Goal: Information Seeking & Learning: Learn about a topic

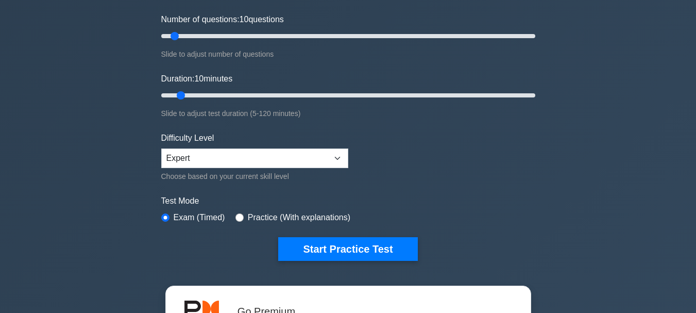
scroll to position [155, 0]
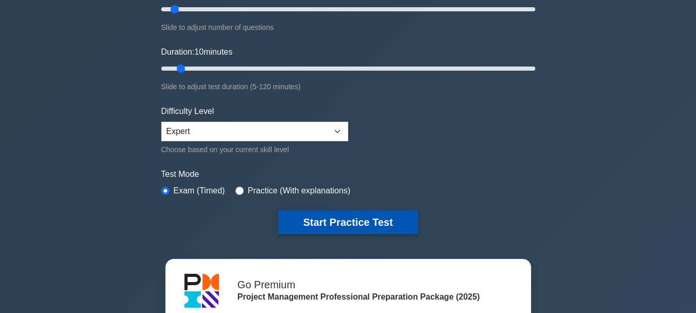
click at [310, 228] on button "Start Practice Test" at bounding box center [347, 222] width 139 height 24
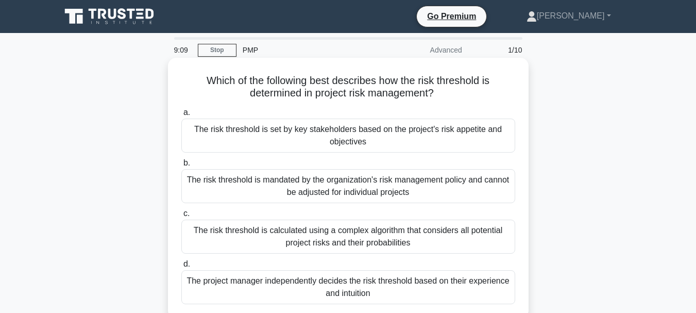
click at [366, 133] on div "The risk threshold is set by key stakeholders based on the project's risk appet…" at bounding box center [348, 136] width 334 height 34
click at [181, 116] on input "a. The risk threshold is set by key stakeholders based on the project's risk ap…" at bounding box center [181, 112] width 0 height 7
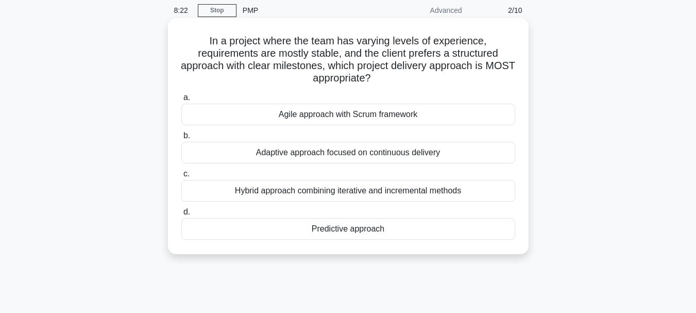
scroll to position [52, 0]
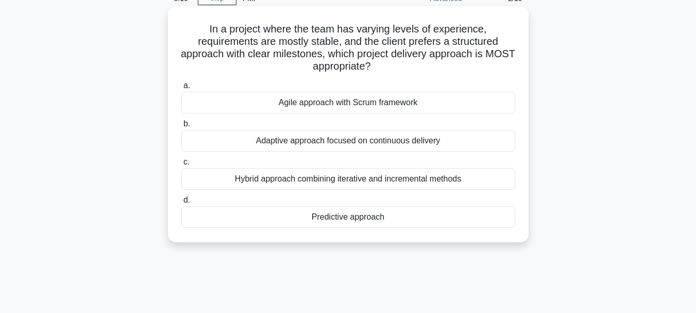
click at [257, 180] on div "Hybrid approach combining iterative and incremental methods" at bounding box center [348, 179] width 334 height 22
click at [181, 165] on input "c. Hybrid approach combining iterative and incremental methods" at bounding box center [181, 162] width 0 height 7
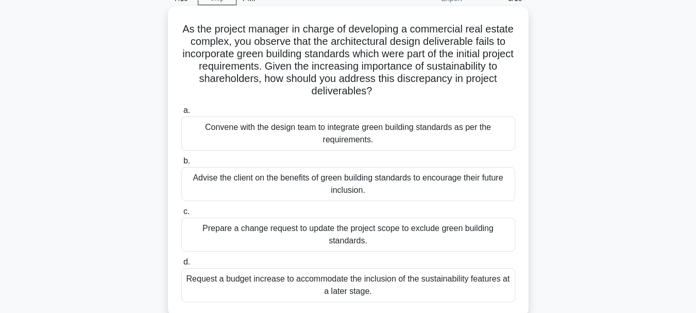
click at [278, 230] on div "Prepare a change request to update the project scope to exclude green building …" at bounding box center [348, 234] width 334 height 34
click at [293, 234] on div "Prepare a change request to update the project scope to exclude green building …" at bounding box center [348, 234] width 334 height 34
click at [181, 215] on input "c. Prepare a change request to update the project scope to exclude green buildi…" at bounding box center [181, 211] width 0 height 7
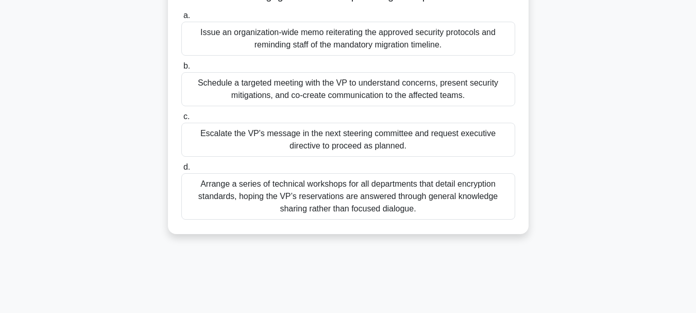
scroll to position [155, 0]
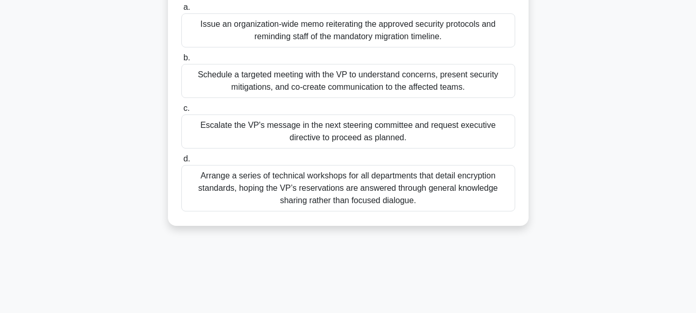
click at [262, 198] on div "Arrange a series of technical workshops for all departments that detail encrypt…" at bounding box center [348, 188] width 334 height 46
click at [181, 162] on input "d. Arrange a series of technical workshops for all departments that detail encr…" at bounding box center [181, 159] width 0 height 7
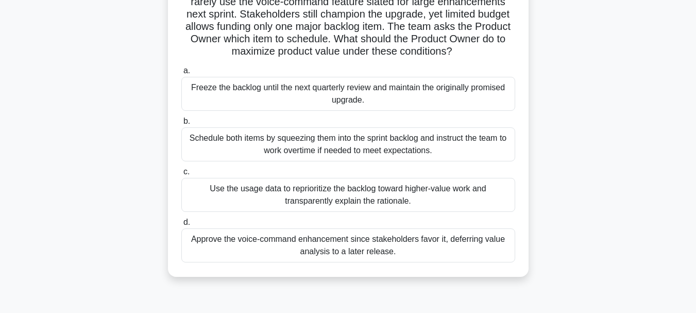
scroll to position [103, 0]
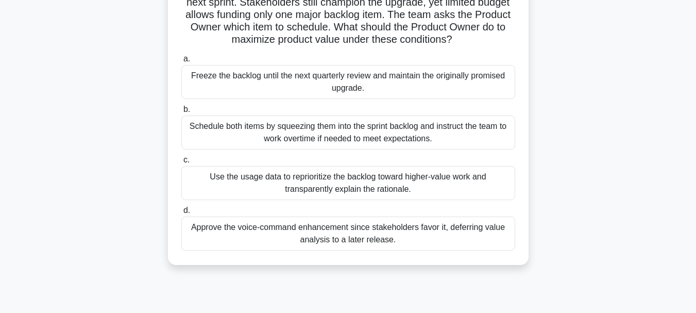
click at [349, 179] on div "Use the usage data to reprioritize the backlog toward higher-value work and tra…" at bounding box center [348, 183] width 334 height 34
click at [181, 163] on input "c. Use the usage data to reprioritize the backlog toward higher-value work and …" at bounding box center [181, 160] width 0 height 7
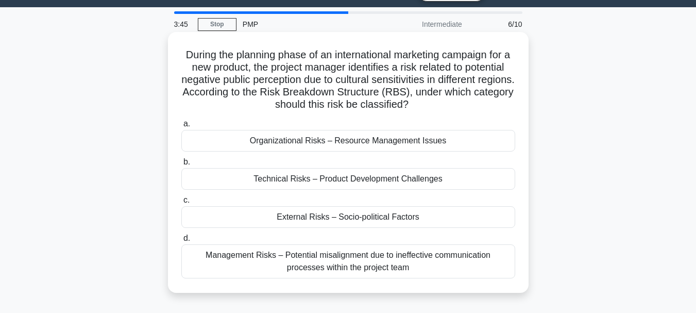
scroll to position [52, 0]
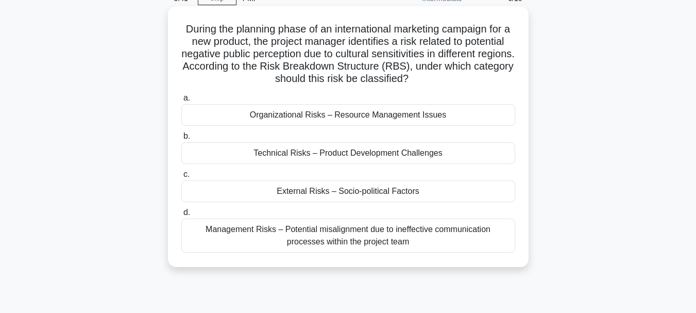
click at [305, 193] on div "External Risks – Socio-political Factors" at bounding box center [348, 191] width 334 height 22
click at [181, 178] on input "c. External Risks – Socio-political Factors" at bounding box center [181, 174] width 0 height 7
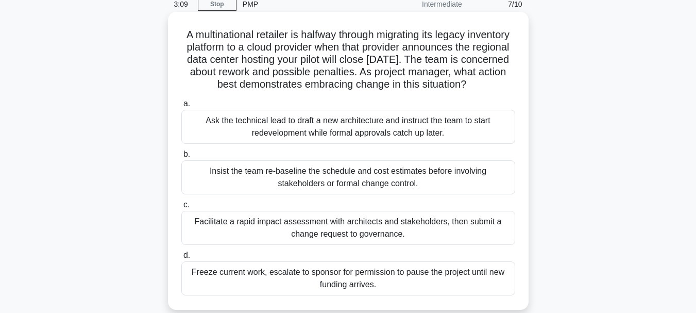
scroll to position [103, 0]
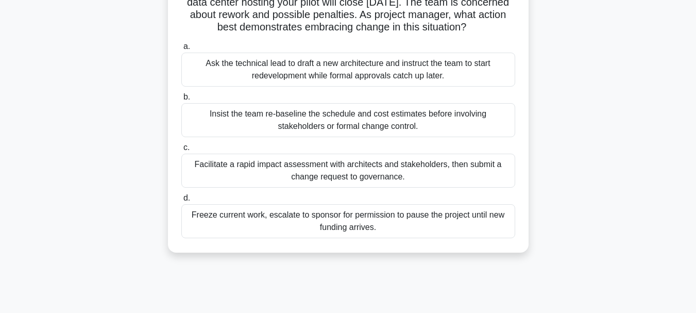
click at [302, 177] on div "Facilitate a rapid impact assessment with architects and stakeholders, then sub…" at bounding box center [348, 171] width 334 height 34
click at [181, 151] on input "c. Facilitate a rapid impact assessment with architects and stakeholders, then …" at bounding box center [181, 147] width 0 height 7
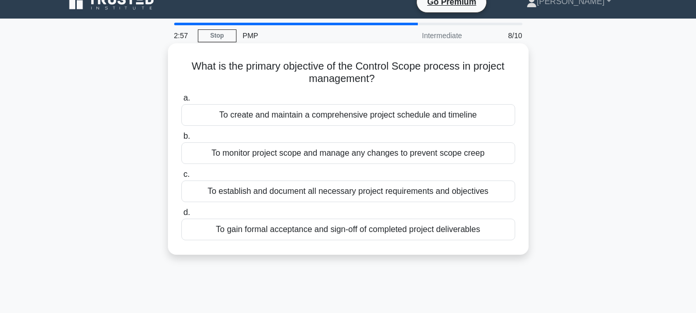
scroll to position [0, 0]
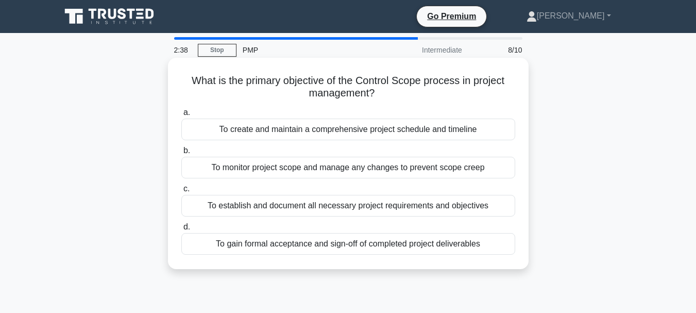
click at [411, 163] on div "To monitor project scope and manage any changes to prevent scope creep" at bounding box center [348, 168] width 334 height 22
click at [181, 154] on input "b. To monitor project scope and manage any changes to prevent scope creep" at bounding box center [181, 150] width 0 height 7
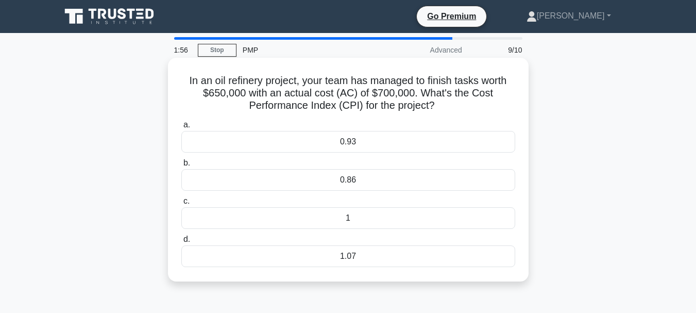
click at [363, 139] on div "0.93" at bounding box center [348, 142] width 334 height 22
click at [181, 128] on input "a. 0.93" at bounding box center [181, 125] width 0 height 7
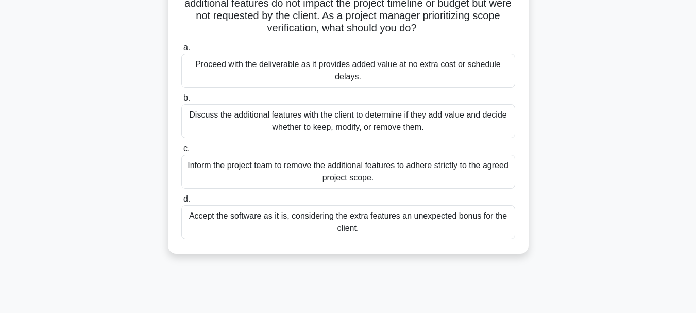
scroll to position [103, 0]
click at [266, 115] on div "Discuss the additional features with the client to determine if they add value …" at bounding box center [348, 120] width 334 height 34
click at [181, 100] on input "b. Discuss the additional features with the client to determine if they add val…" at bounding box center [181, 97] width 0 height 7
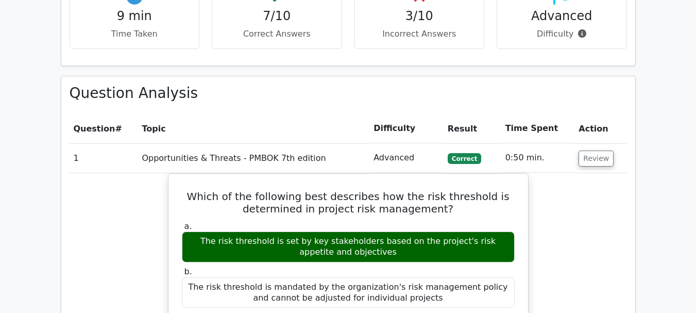
scroll to position [824, 0]
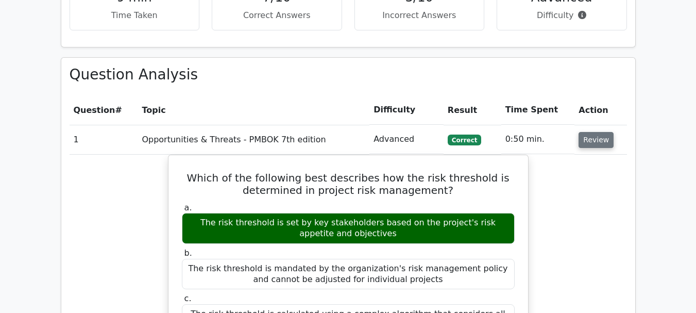
click at [593, 132] on button "Review" at bounding box center [596, 140] width 35 height 16
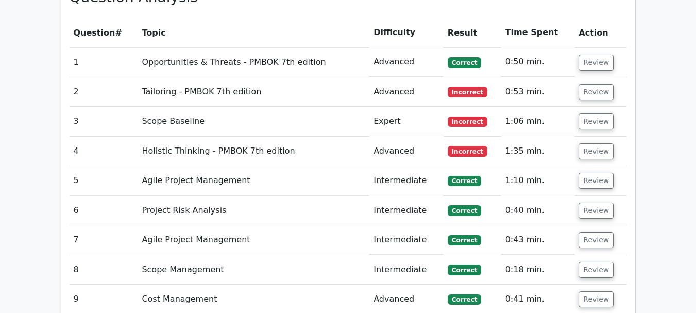
scroll to position [876, 0]
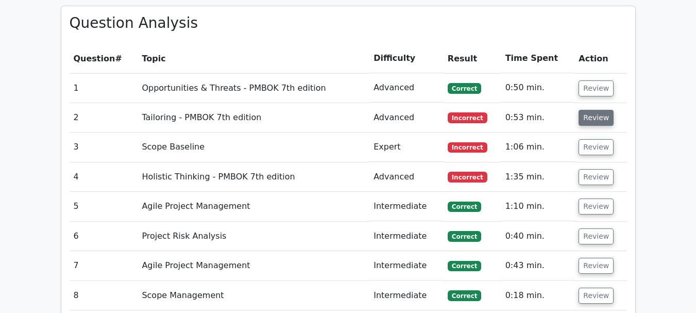
click at [597, 110] on button "Review" at bounding box center [596, 118] width 35 height 16
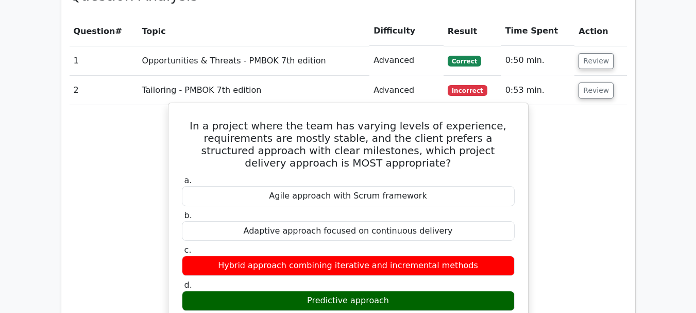
scroll to position [927, 0]
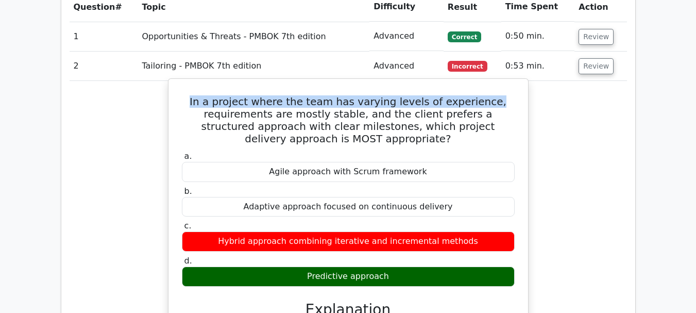
drag, startPoint x: 489, startPoint y: 53, endPoint x: 195, endPoint y: 48, distance: 293.7
click at [195, 95] on h5 "In a project where the team has varying levels of experience, requirements are …" at bounding box center [348, 119] width 335 height 49
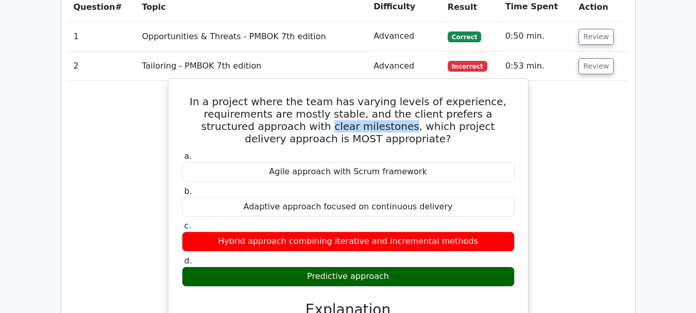
drag, startPoint x: 263, startPoint y: 76, endPoint x: 339, endPoint y: 80, distance: 76.4
click at [339, 95] on h5 "In a project where the team has varying levels of experience, requirements are …" at bounding box center [348, 119] width 335 height 49
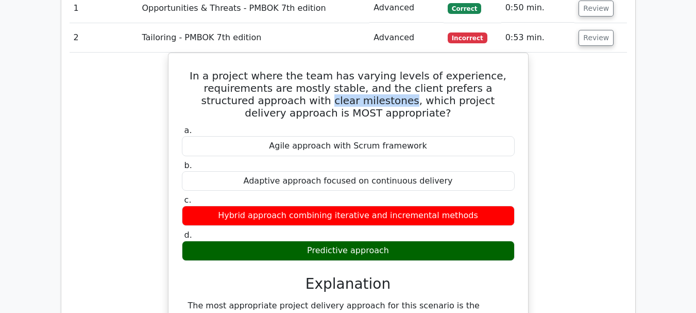
scroll to position [773, 0]
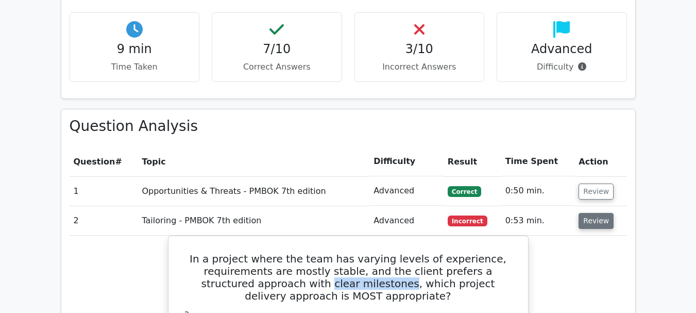
click at [594, 213] on button "Review" at bounding box center [596, 221] width 35 height 16
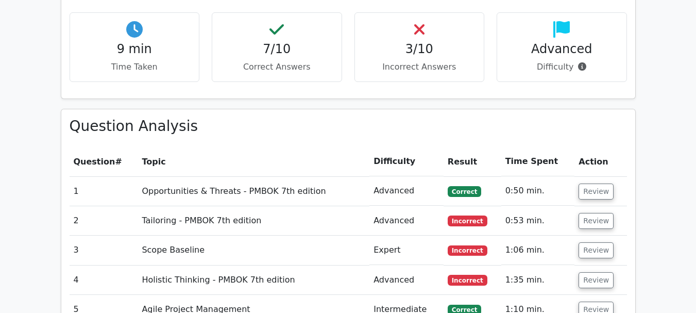
scroll to position [824, 0]
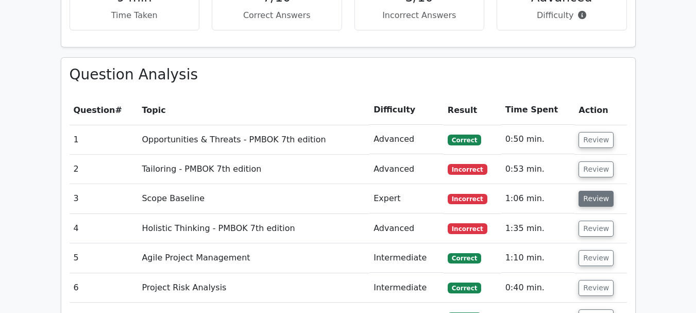
click at [594, 191] on button "Review" at bounding box center [596, 199] width 35 height 16
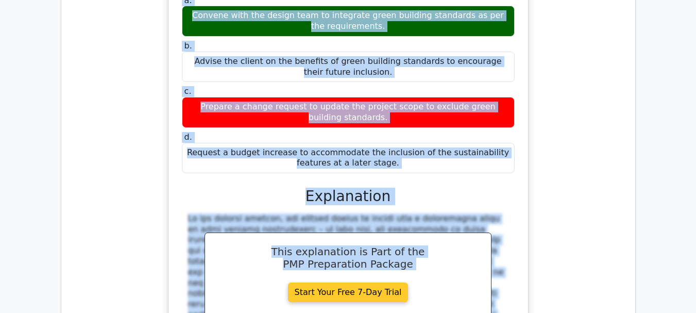
scroll to position [1204, 0]
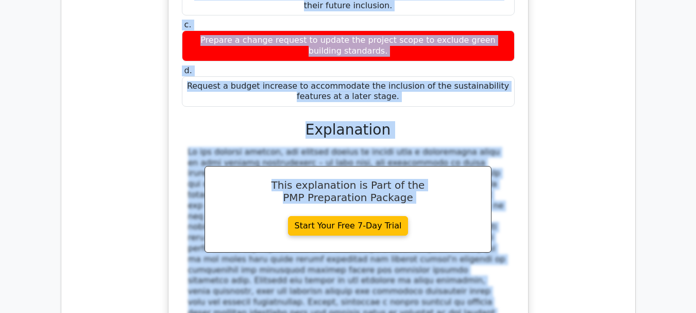
drag, startPoint x: 196, startPoint y: 79, endPoint x: 396, endPoint y: 48, distance: 201.8
click at [396, 48] on div "As the project manager in charge of developing a commercial real estate complex…" at bounding box center [348, 117] width 351 height 563
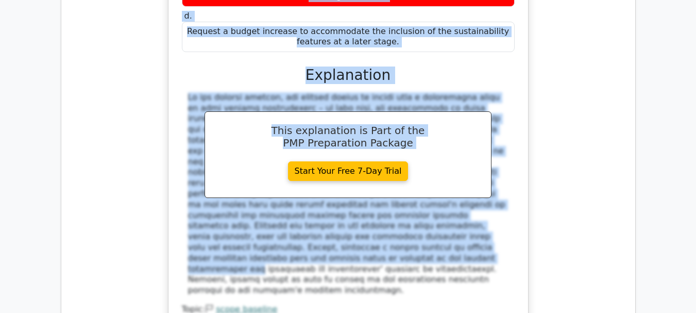
scroll to position [1307, 0]
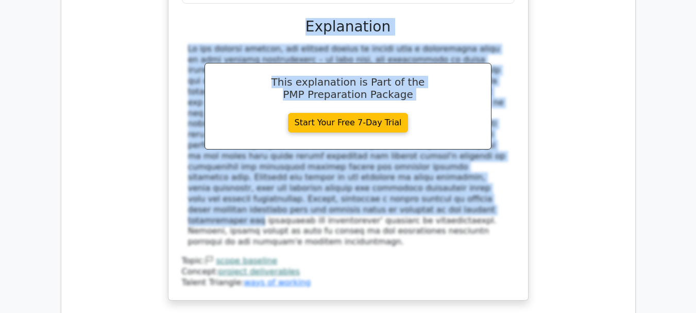
copy div "As the project manager in charge of developing a commercial real estate complex…"
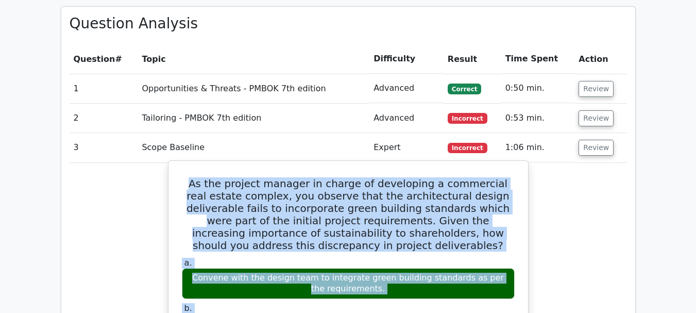
scroll to position [895, 0]
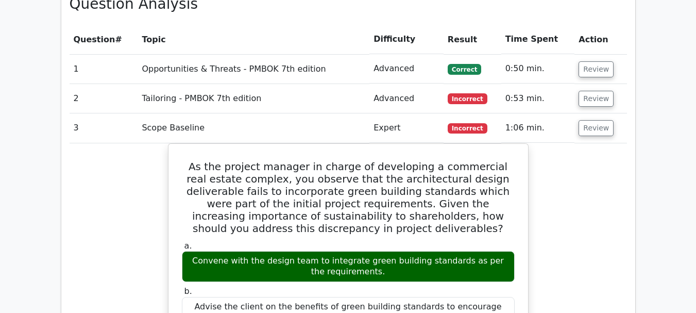
click at [595, 113] on td "Review" at bounding box center [601, 127] width 52 height 29
click at [600, 120] on button "Review" at bounding box center [596, 128] width 35 height 16
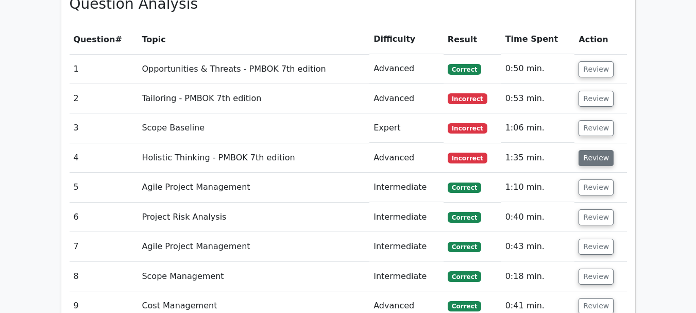
click at [593, 150] on button "Review" at bounding box center [596, 158] width 35 height 16
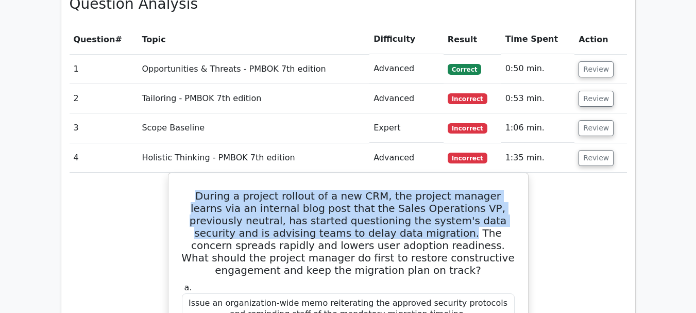
drag, startPoint x: 326, startPoint y: 181, endPoint x: 165, endPoint y: 142, distance: 165.5
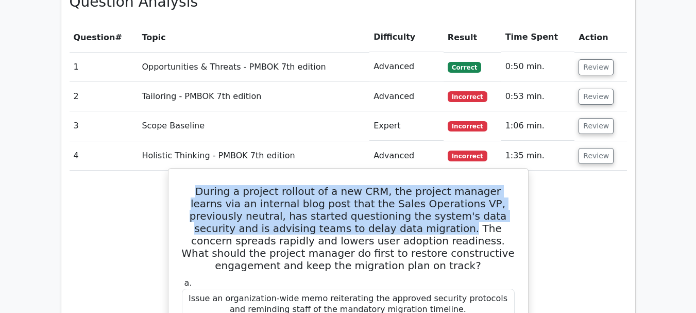
scroll to position [947, 0]
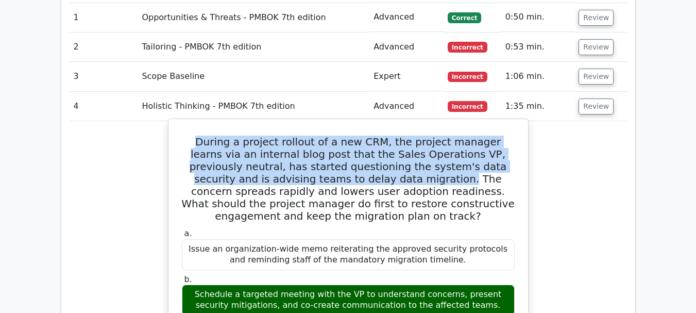
click at [187, 136] on h5 "During a project rollout of a new CRM, the project manager learns via an intern…" at bounding box center [348, 179] width 335 height 87
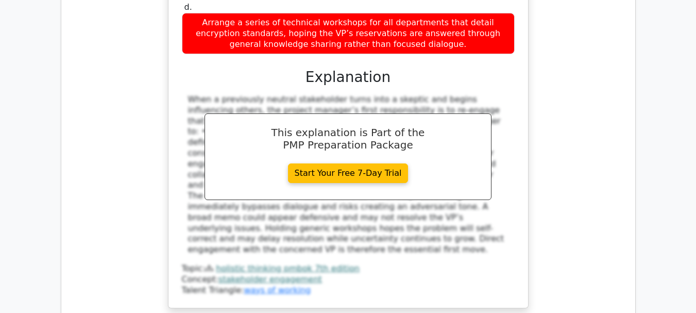
scroll to position [1264, 0]
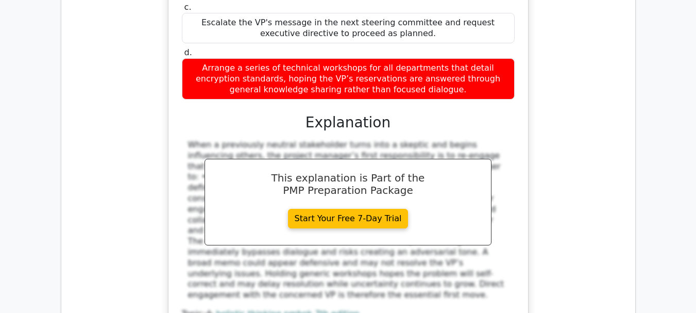
drag, startPoint x: 187, startPoint y: 92, endPoint x: 451, endPoint y: 40, distance: 269.5
click at [457, 38] on div "During a project rollout of a new CRM, the project manager learns via an intern…" at bounding box center [348, 77] width 351 height 543
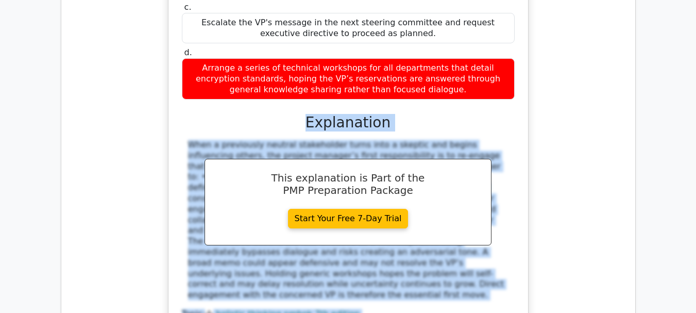
drag, startPoint x: 300, startPoint y: 72, endPoint x: 341, endPoint y: 264, distance: 196.6
click at [341, 264] on div "a. Issue an organization-wide memo reiterating the approved security protocols …" at bounding box center [348, 125] width 335 height 432
copy div "Explanation When a previously neutral stakeholder turns into a skeptic and begi…"
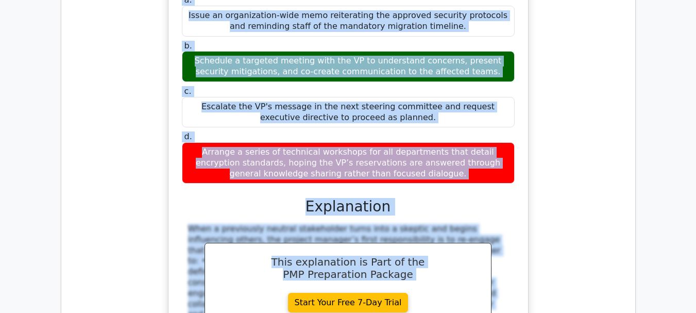
scroll to position [1186, 0]
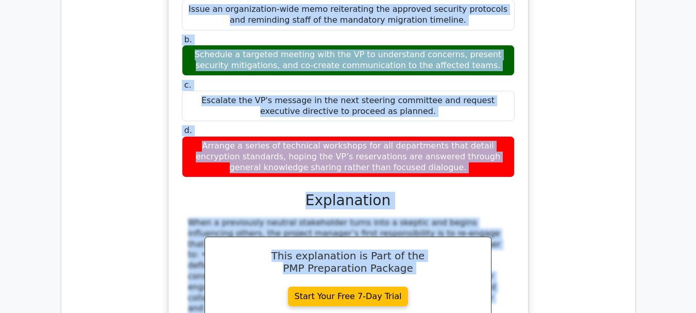
drag, startPoint x: 187, startPoint y: 83, endPoint x: 429, endPoint y: 123, distance: 244.9
click at [429, 123] on div "During a project rollout of a new CRM, the project manager learns via an intern…" at bounding box center [348, 155] width 351 height 543
copy div "During a project rollout of a new CRM, the project manager learns via an intern…"
